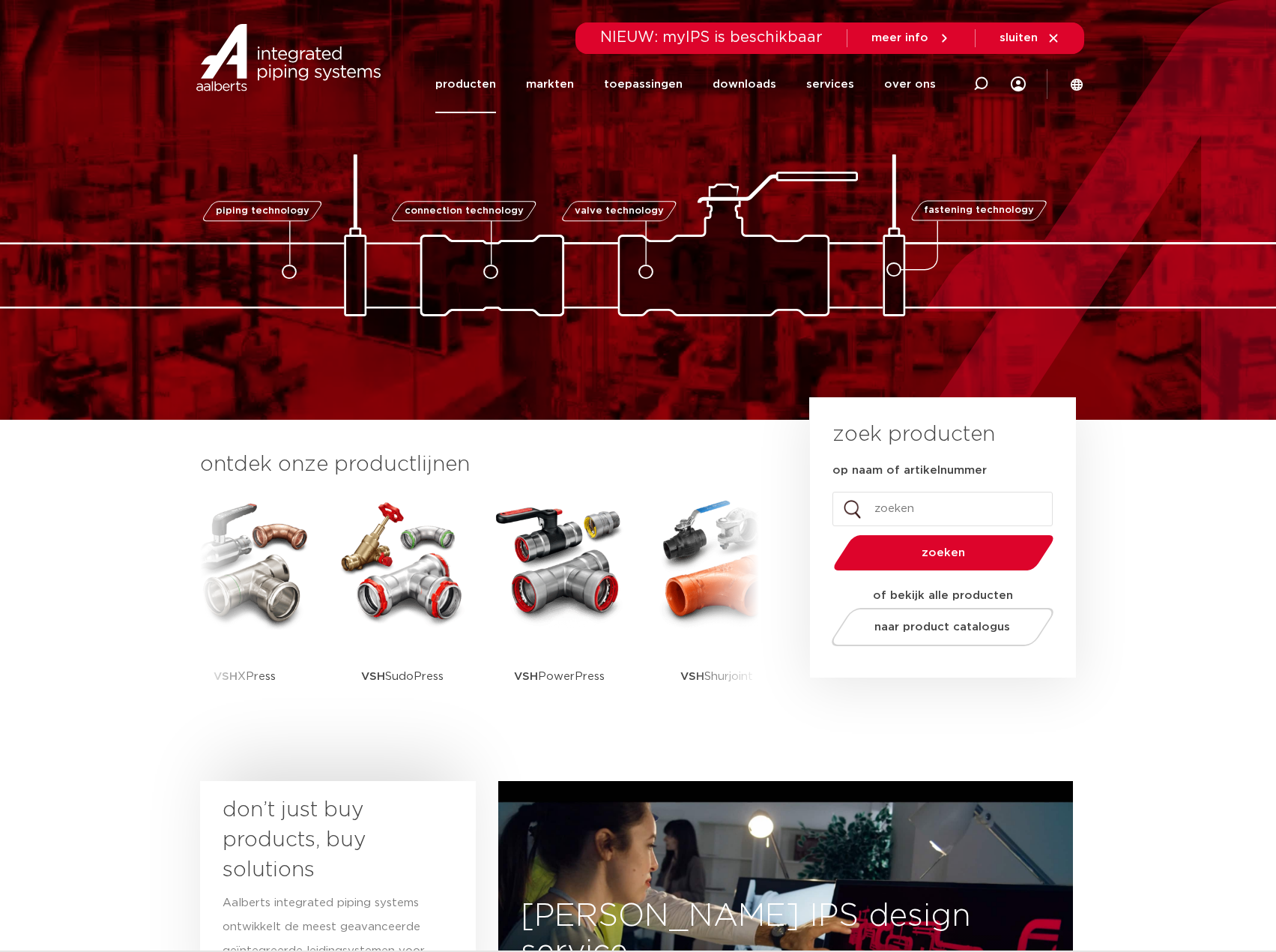
click at [477, 92] on link "producten" at bounding box center [466, 84] width 60 height 57
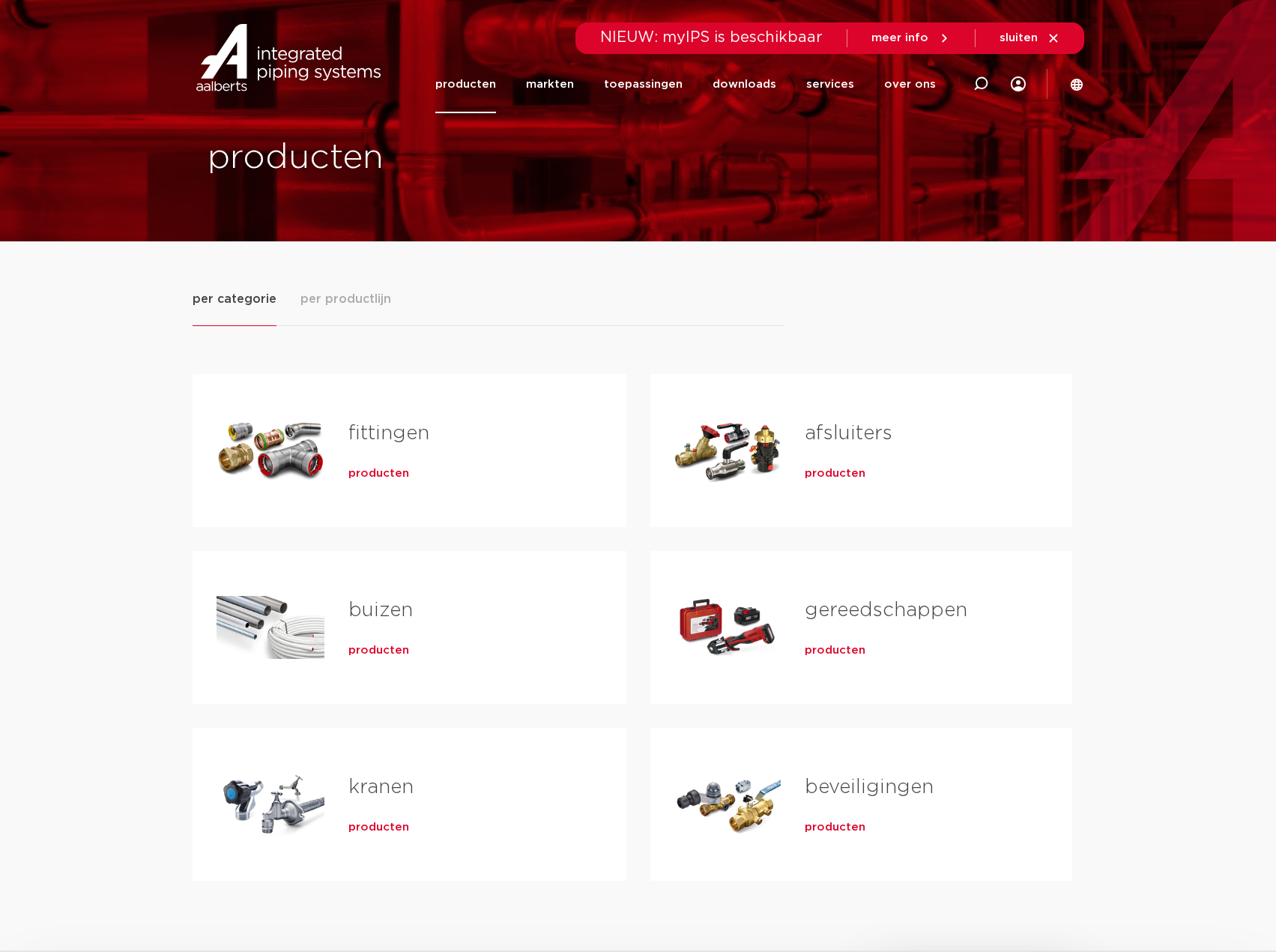
click at [393, 474] on span "producten" at bounding box center [379, 474] width 60 height 15
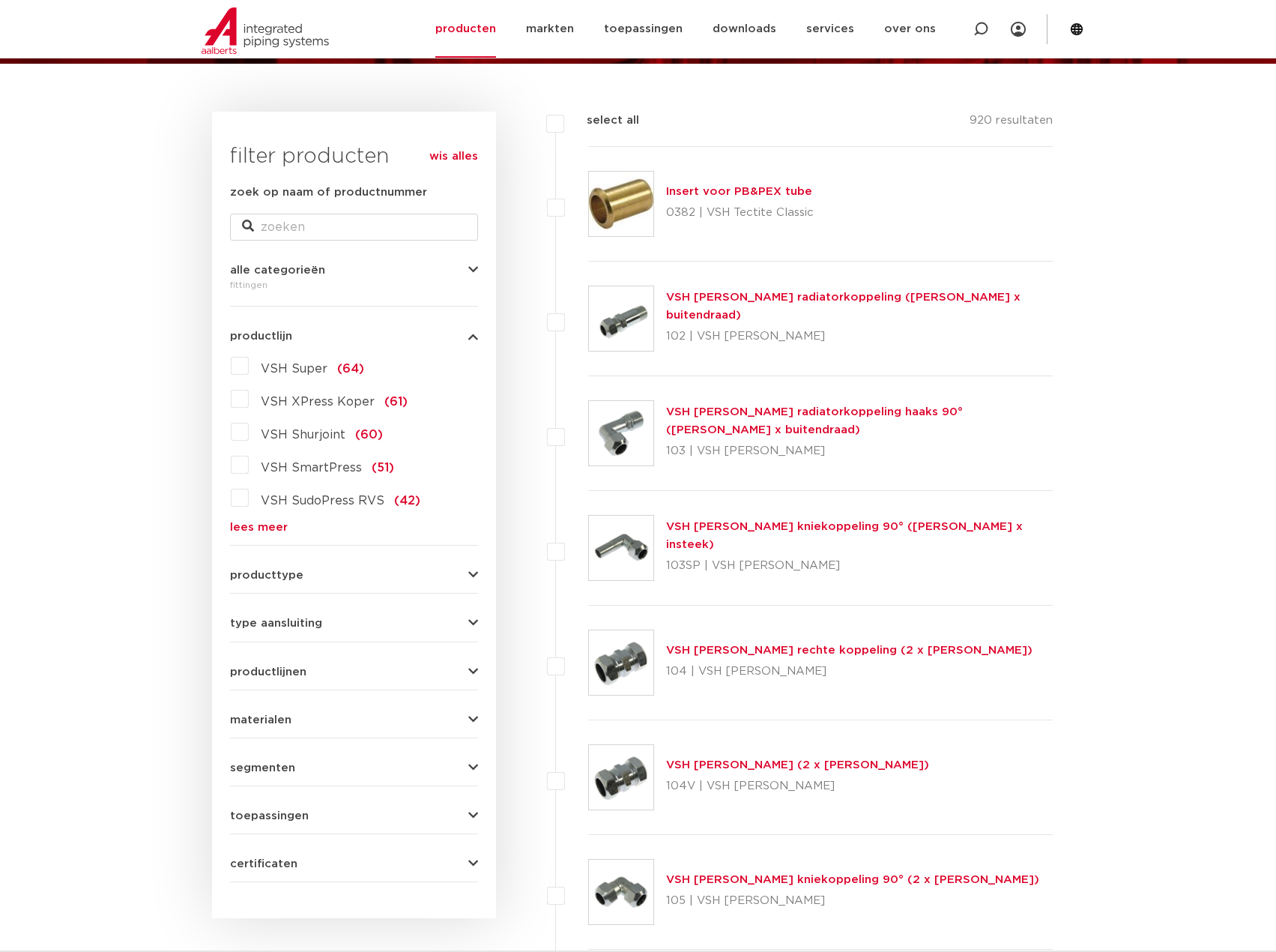
scroll to position [252, 0]
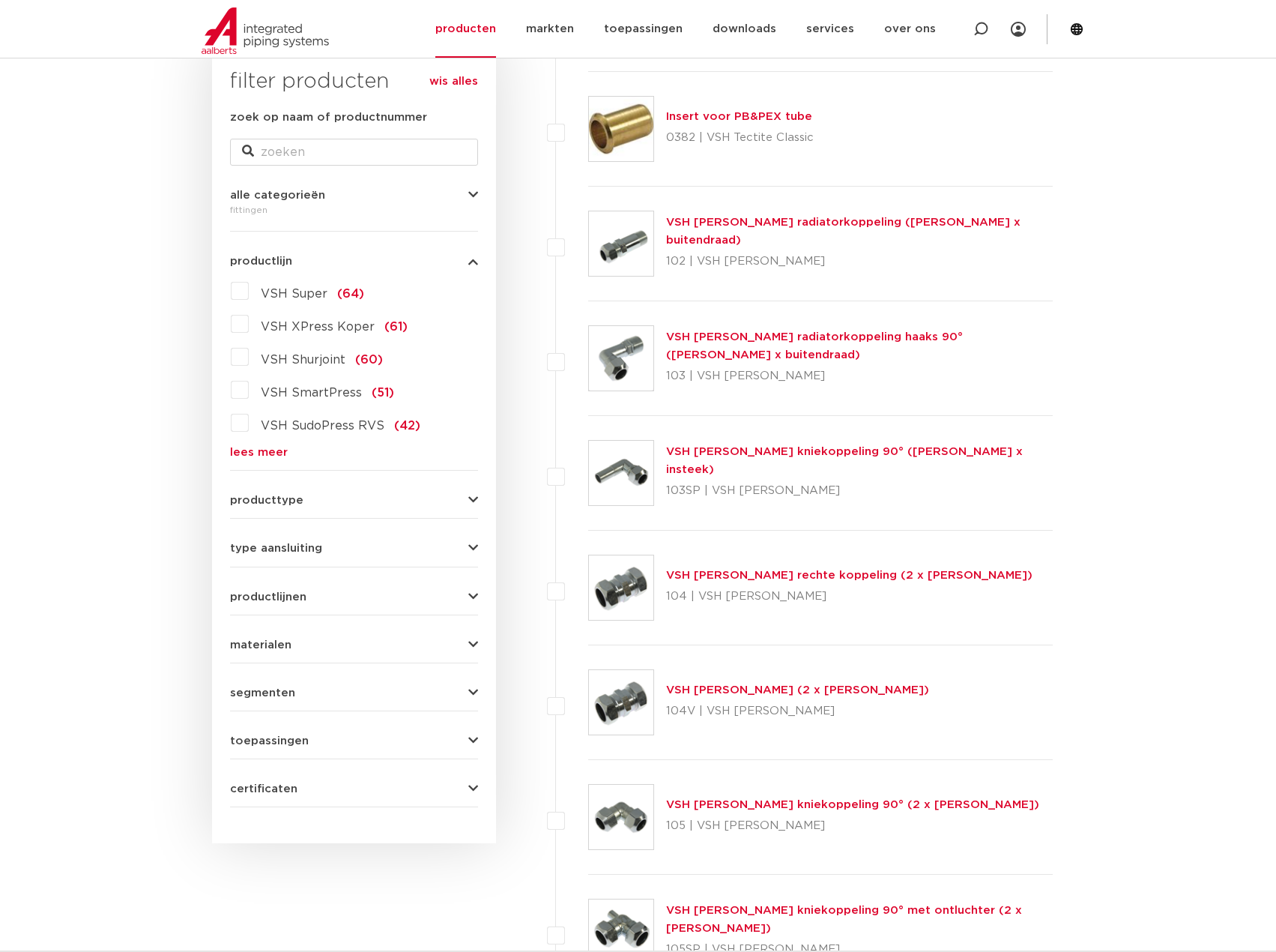
click at [246, 456] on link "lees meer" at bounding box center [354, 452] width 248 height 11
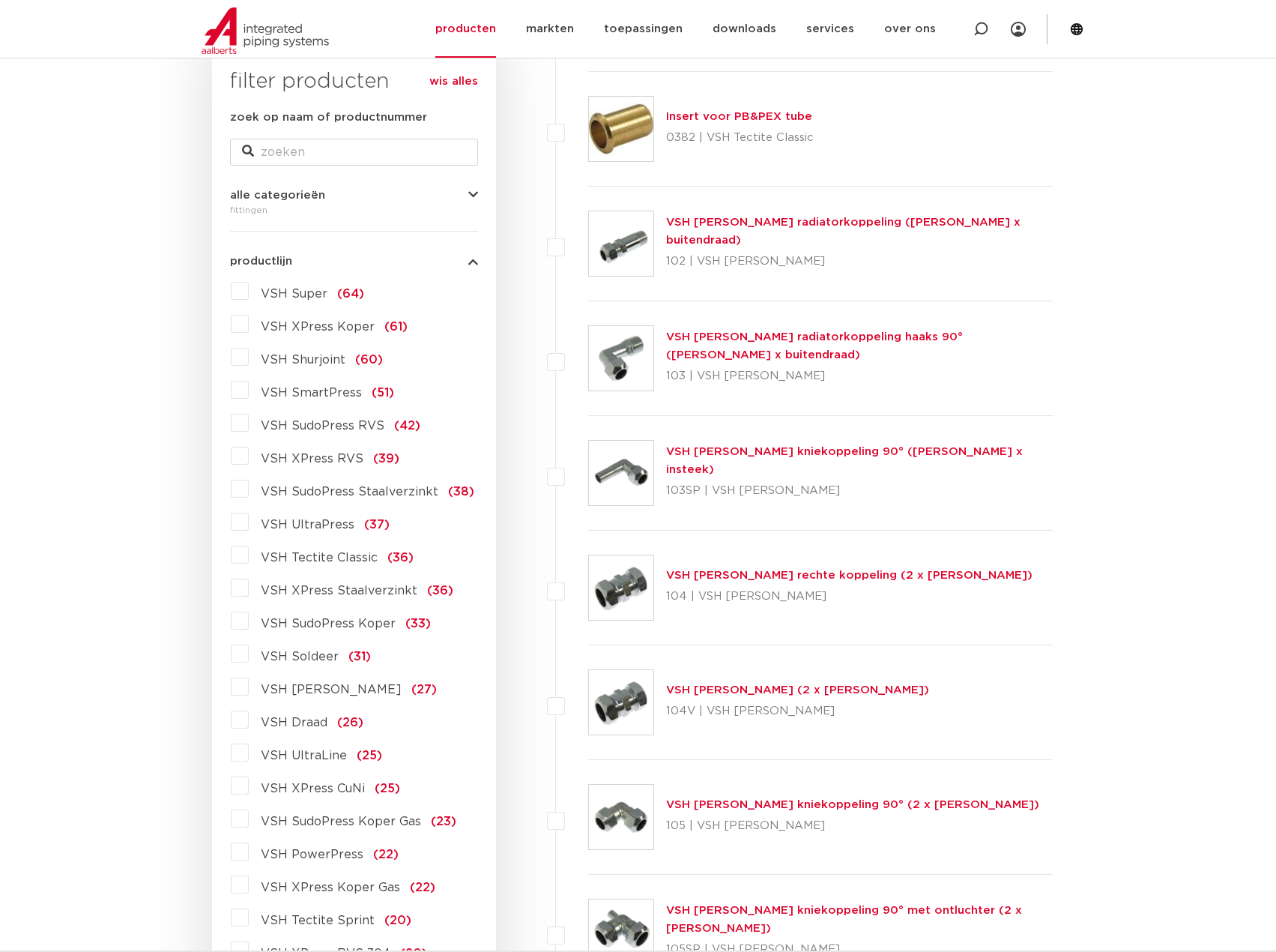
click at [249, 588] on label "VSH XPress Staalverzinkt (36)" at bounding box center [351, 587] width 205 height 24
click at [0, 0] on input "VSH XPress Staalverzinkt (36)" at bounding box center [0, 0] width 0 height 0
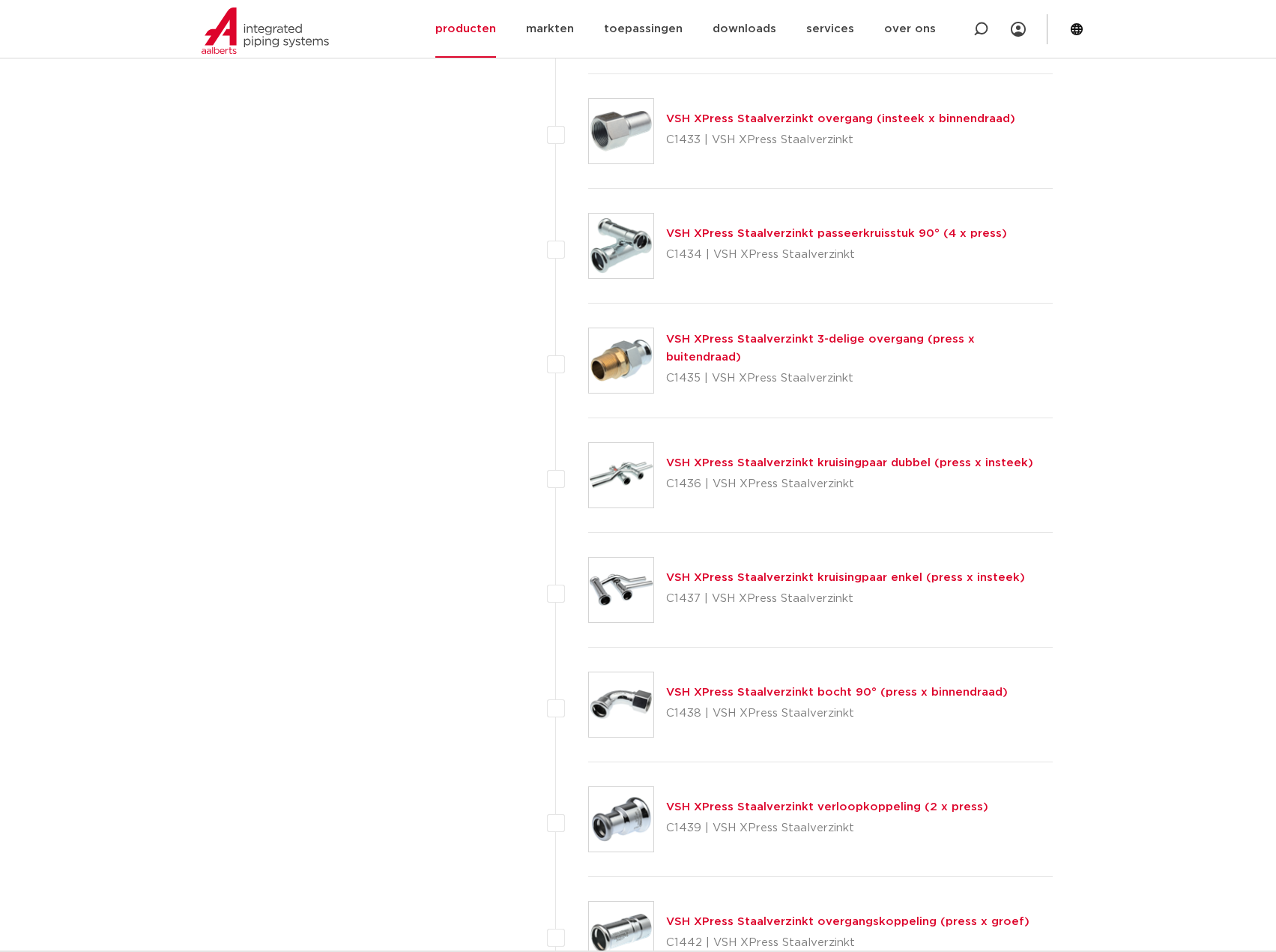
scroll to position [2922, 0]
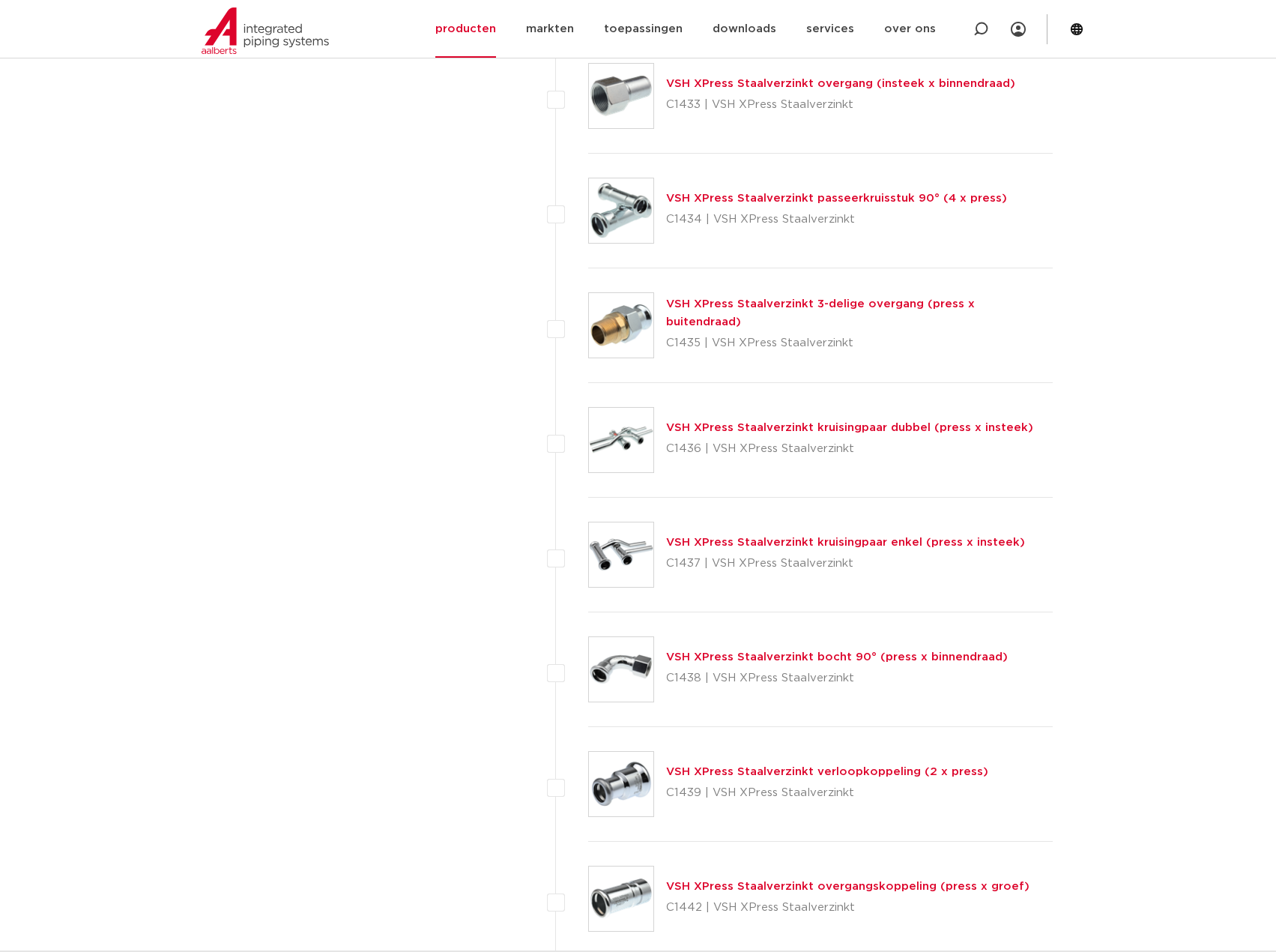
click at [756, 310] on link "VSH XPress Staalverzinkt 3-delige overgang (press x buitendraad)" at bounding box center [821, 313] width 309 height 29
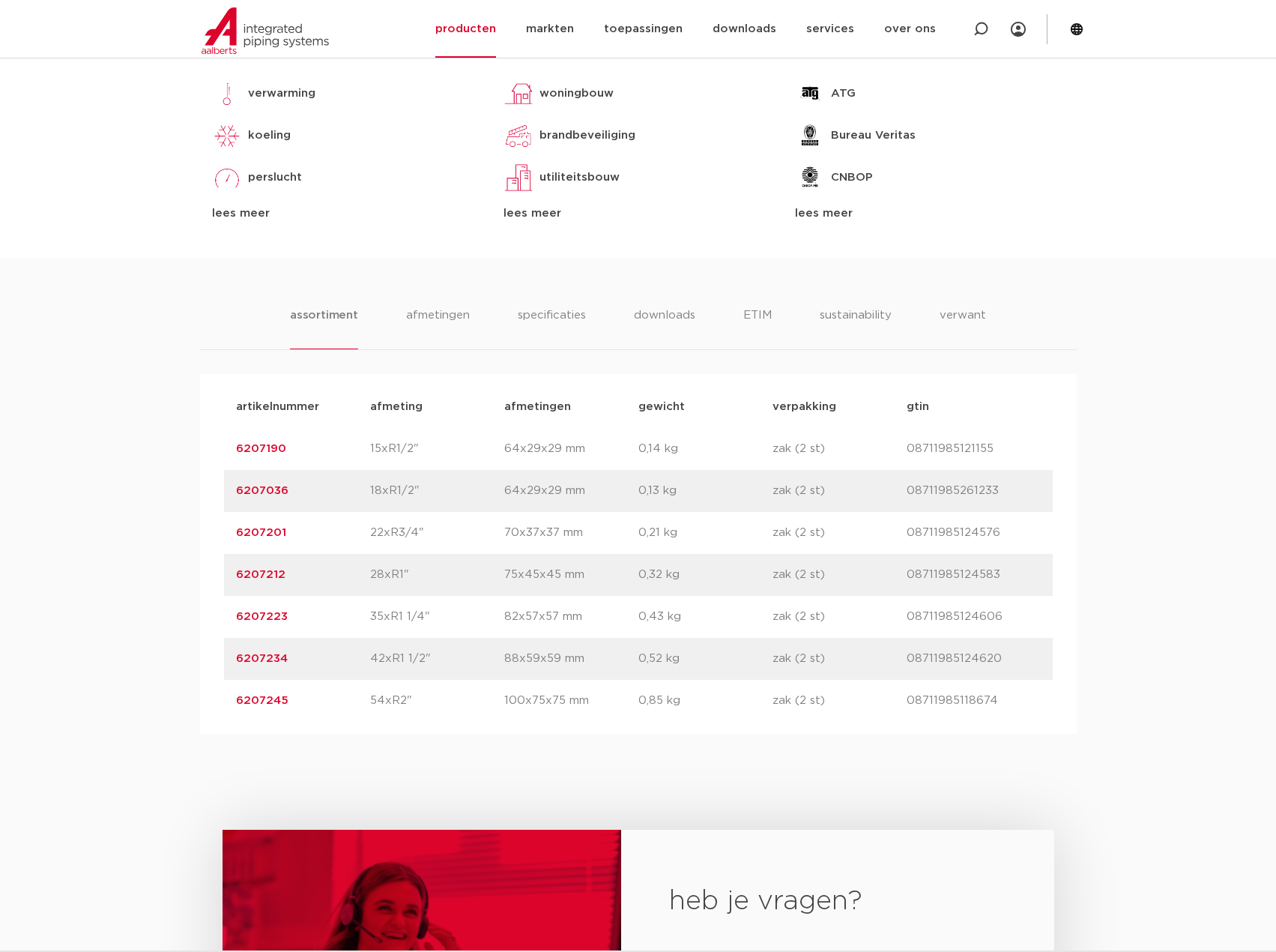
scroll to position [749, 0]
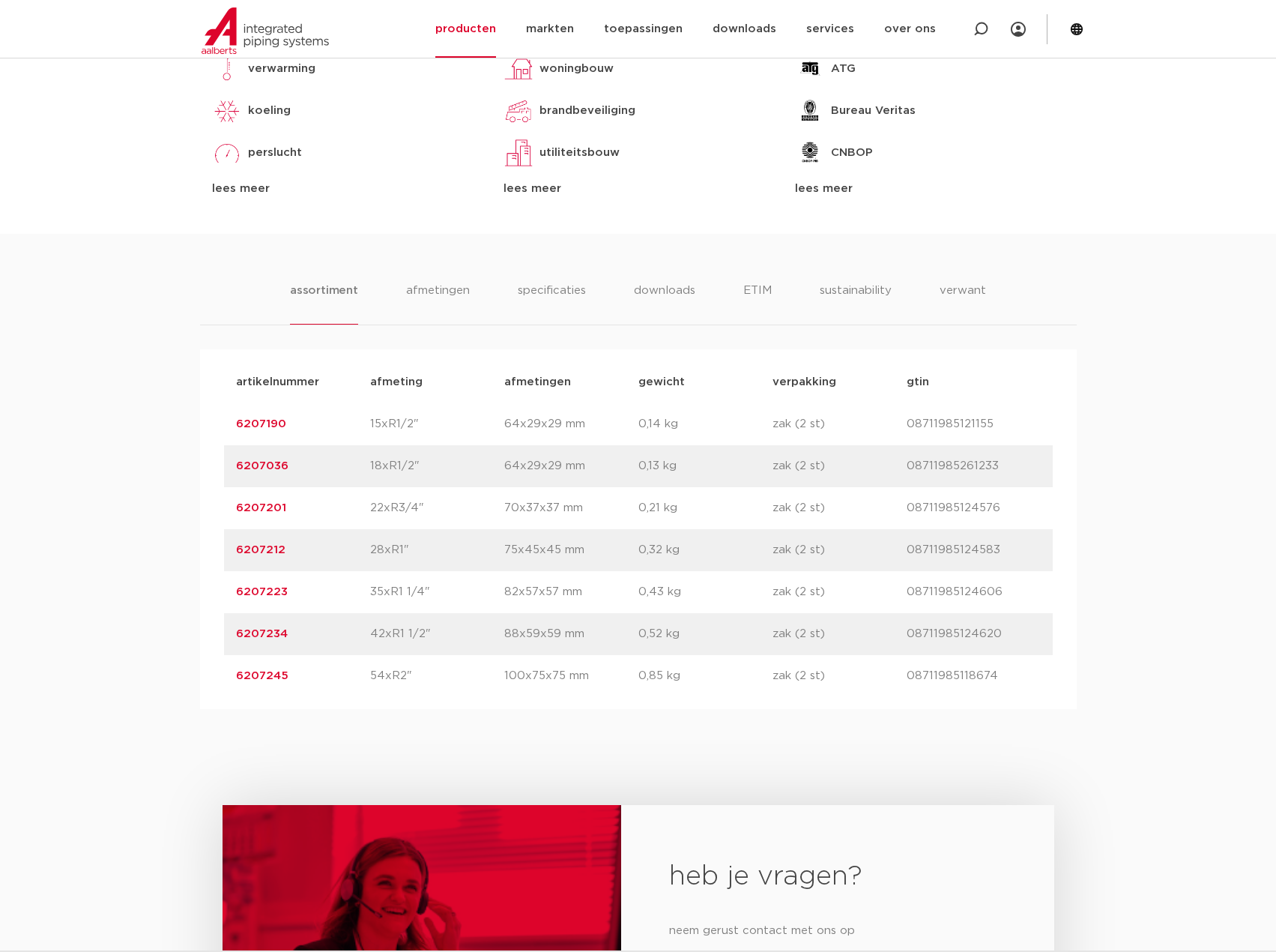
drag, startPoint x: 299, startPoint y: 511, endPoint x: 235, endPoint y: 509, distance: 64.0
click at [234, 509] on div "artikelnummer 6207201 afmeting 22xR3/4" [GEOGRAPHIC_DATA] 70x37x37 mm gewicht 0…" at bounding box center [638, 508] width 829 height 42
copy link "6207201"
